Goal: Task Accomplishment & Management: Manage account settings

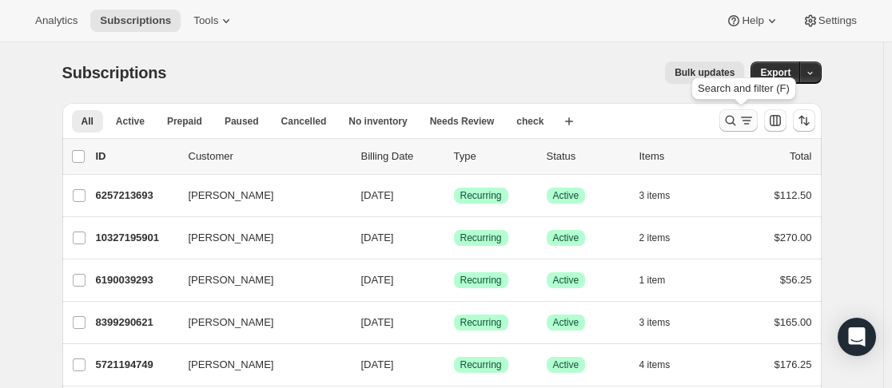
click at [731, 124] on icon "Search and filter results" at bounding box center [730, 121] width 16 height 16
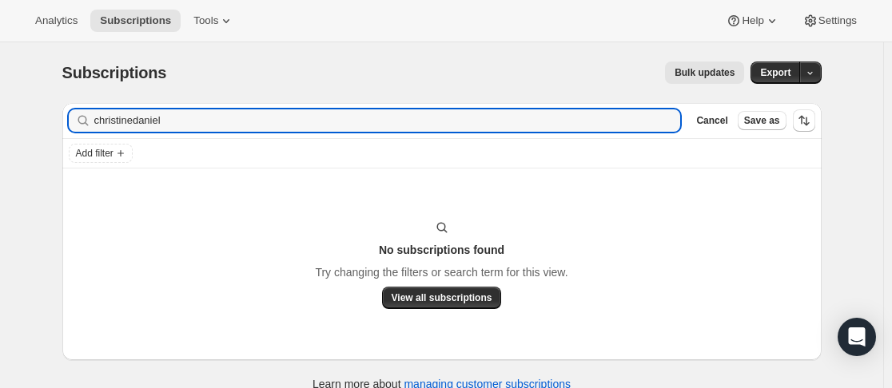
type input "christinedaniel"
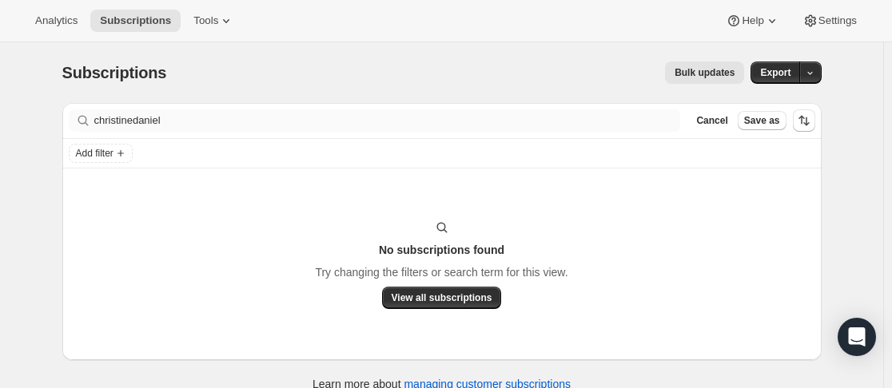
drag, startPoint x: 220, startPoint y: 138, endPoint x: 181, endPoint y: 128, distance: 39.7
click at [177, 132] on div "Filter subscribers [PERSON_NAME] Cancel Save as" at bounding box center [441, 121] width 759 height 36
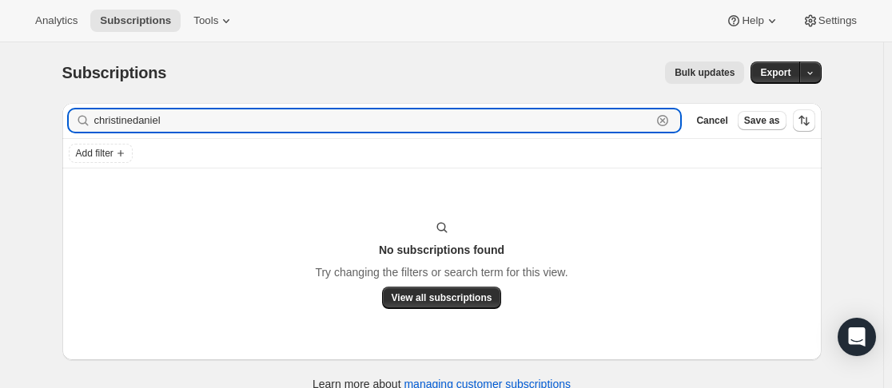
drag, startPoint x: 195, startPoint y: 115, endPoint x: 86, endPoint y: 119, distance: 108.7
click at [86, 119] on div "[PERSON_NAME]" at bounding box center [375, 120] width 612 height 22
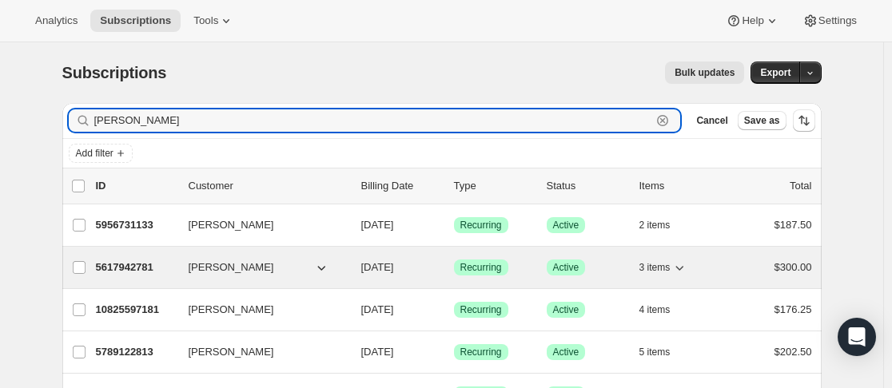
scroll to position [129, 0]
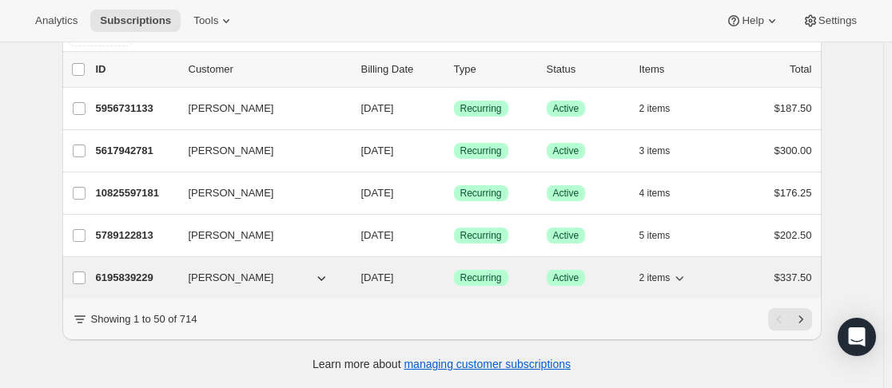
type input "[PERSON_NAME]"
click at [173, 270] on p "6195839229" at bounding box center [136, 278] width 80 height 16
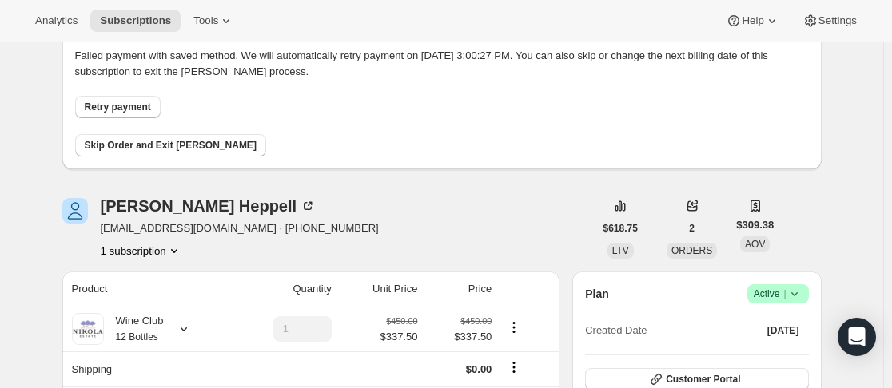
scroll to position [240, 0]
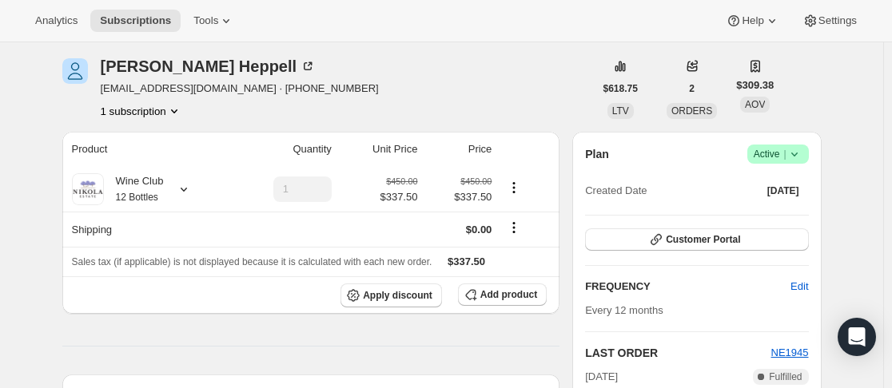
click at [793, 145] on span "Success Active |" at bounding box center [778, 154] width 62 height 19
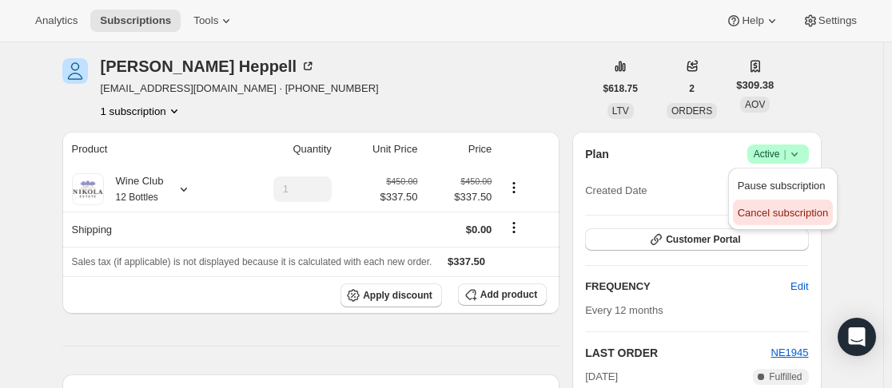
click at [766, 209] on span "Cancel subscription" at bounding box center [782, 213] width 90 height 12
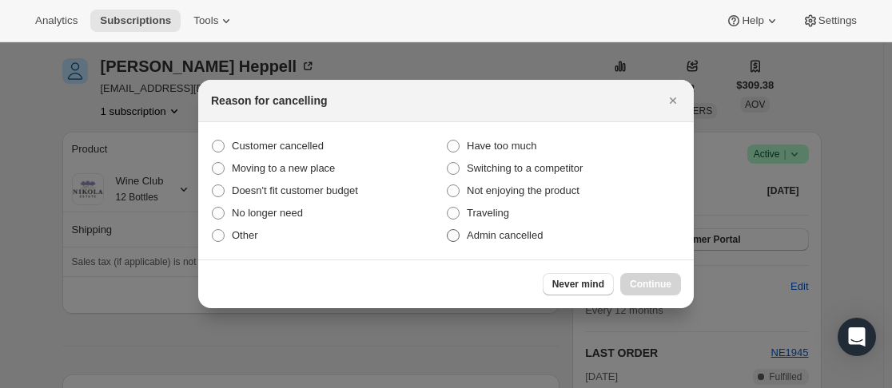
click at [510, 236] on span "Admin cancelled" at bounding box center [505, 235] width 76 height 12
click at [447, 230] on input "Admin cancelled" at bounding box center [447, 229] width 1 height 1
radio input "true"
click at [638, 280] on span "Continue" at bounding box center [651, 284] width 42 height 13
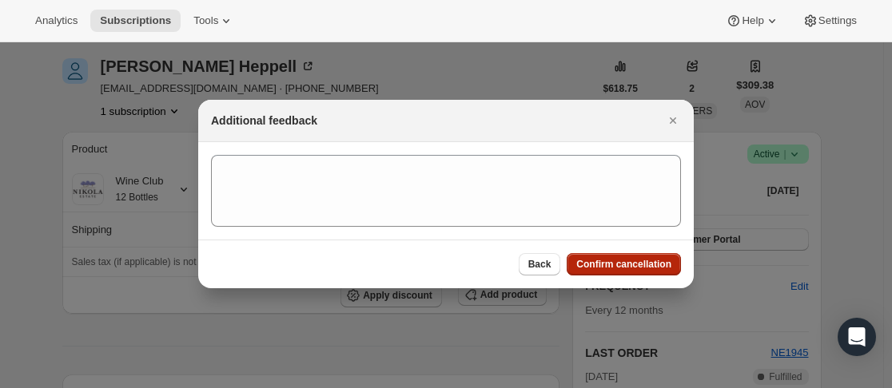
click at [638, 268] on span "Confirm cancellation" at bounding box center [623, 264] width 95 height 13
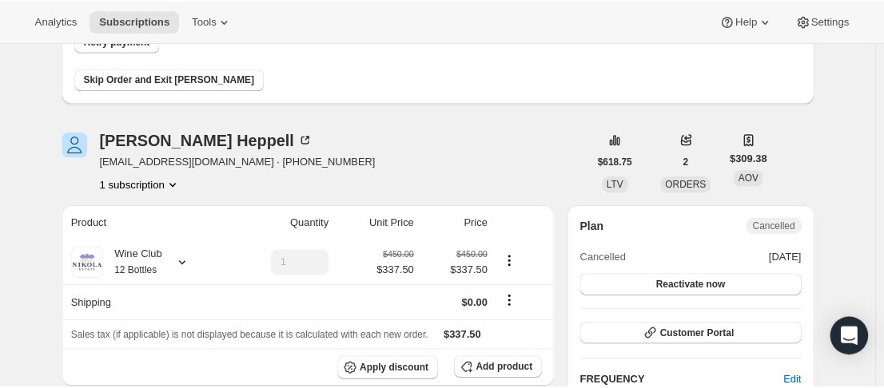
scroll to position [579, 0]
